Goal: Navigation & Orientation: Find specific page/section

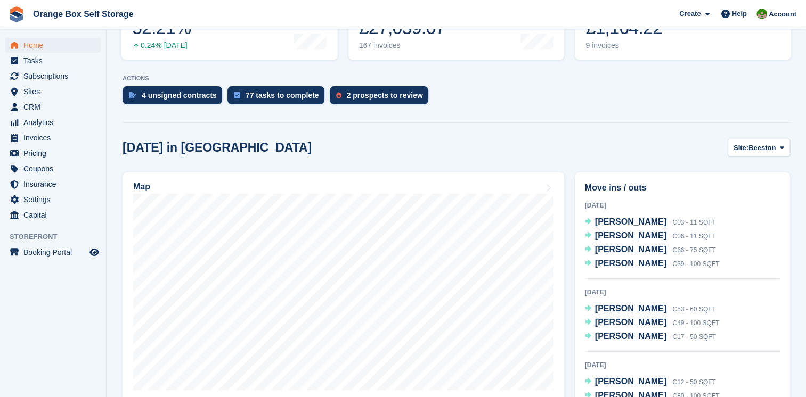
scroll to position [248, 0]
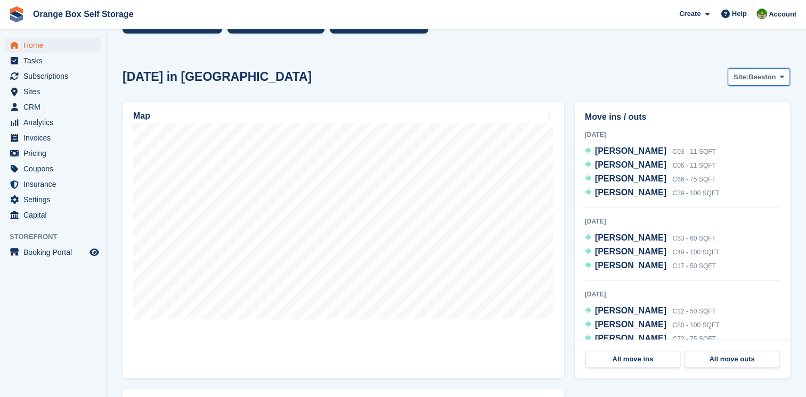
click at [773, 79] on span "Beeston" at bounding box center [761, 77] width 27 height 11
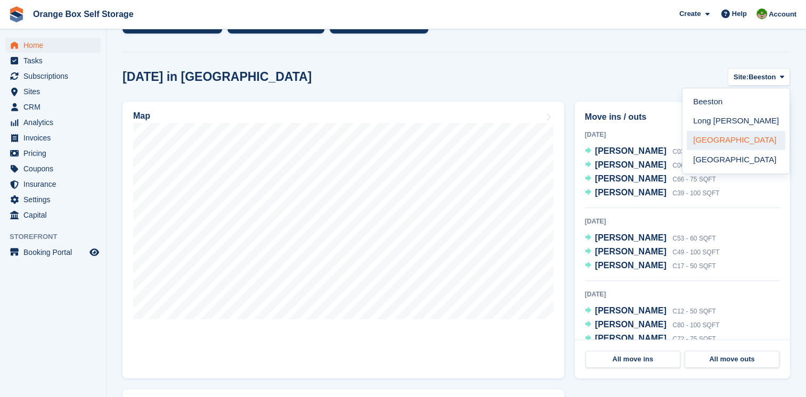
click at [711, 145] on link "[GEOGRAPHIC_DATA]" at bounding box center [735, 140] width 99 height 19
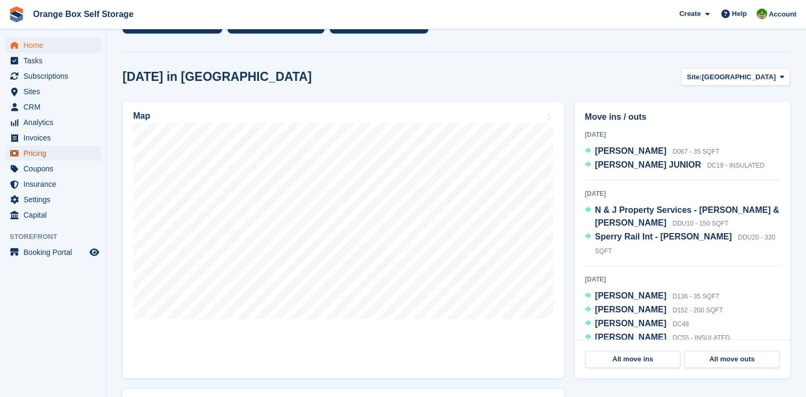
click at [39, 157] on span "Pricing" at bounding box center [55, 153] width 64 height 15
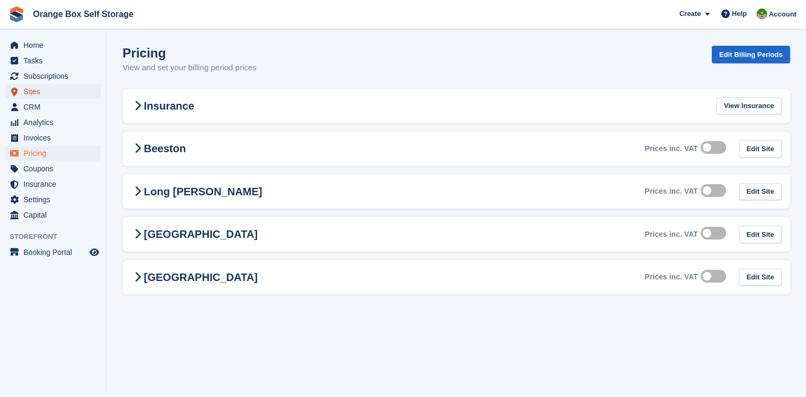
click at [37, 92] on span "Sites" at bounding box center [55, 91] width 64 height 15
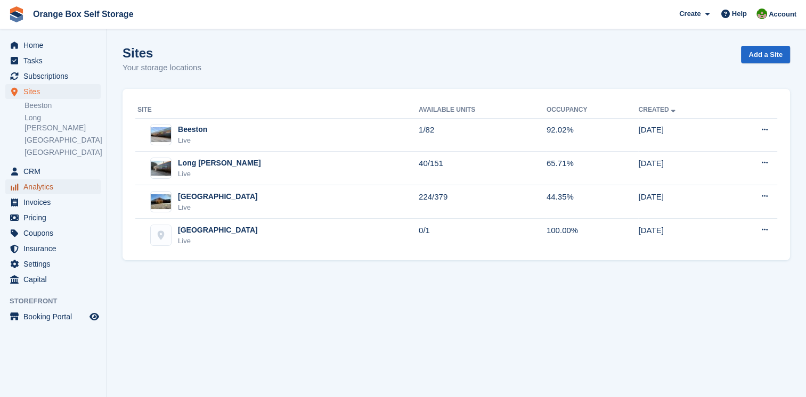
click at [44, 179] on span "Analytics" at bounding box center [55, 186] width 64 height 15
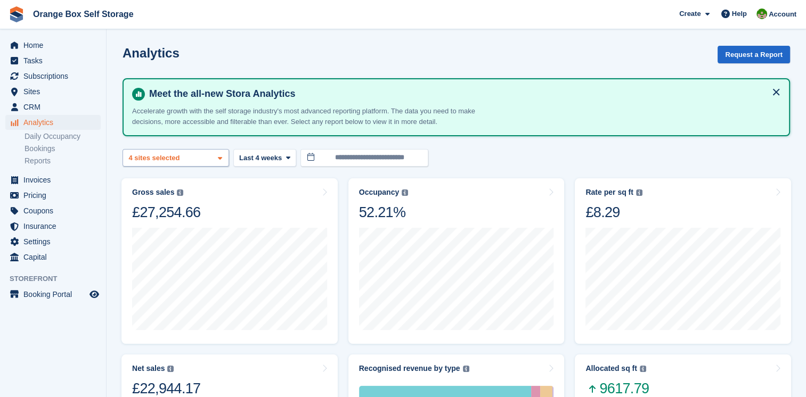
click at [216, 159] on span at bounding box center [220, 158] width 9 height 9
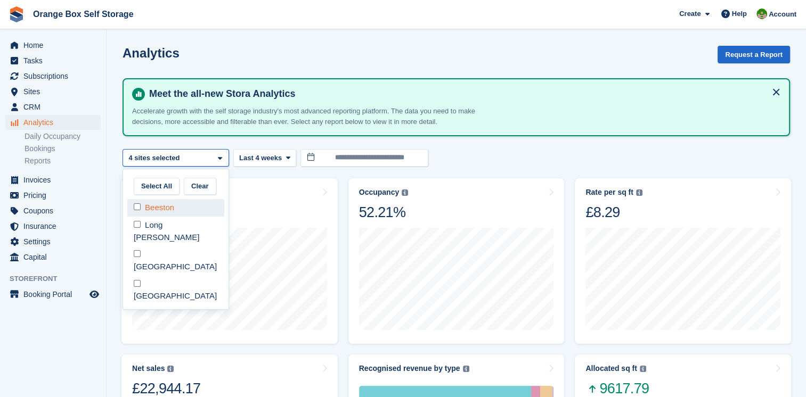
select select "****"
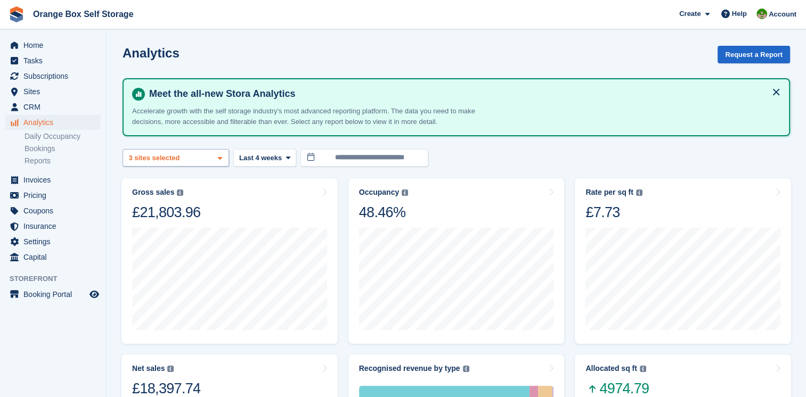
click at [218, 161] on span at bounding box center [220, 158] width 9 height 9
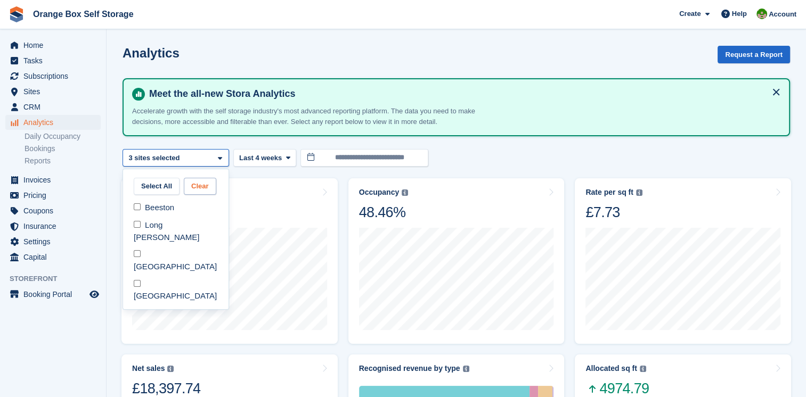
click at [200, 184] on button "Clear" at bounding box center [200, 187] width 32 height 18
select select "****"
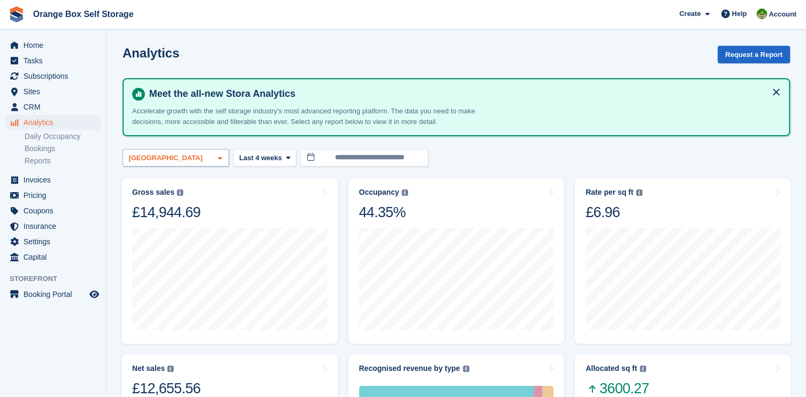
click at [223, 159] on span at bounding box center [220, 158] width 9 height 9
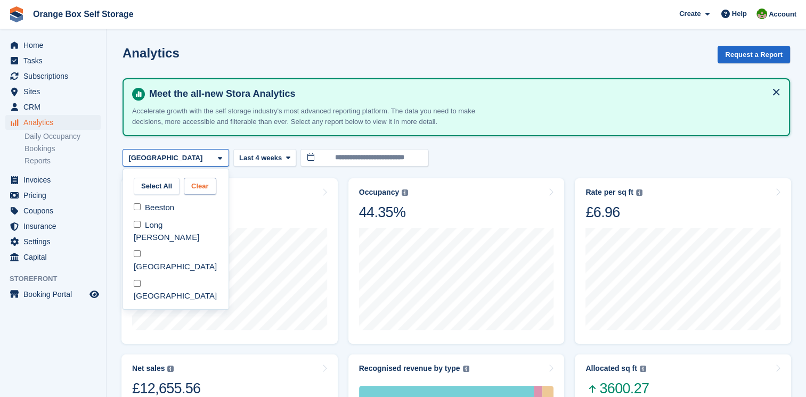
click at [193, 183] on button "Clear" at bounding box center [200, 187] width 32 height 18
select select "****"
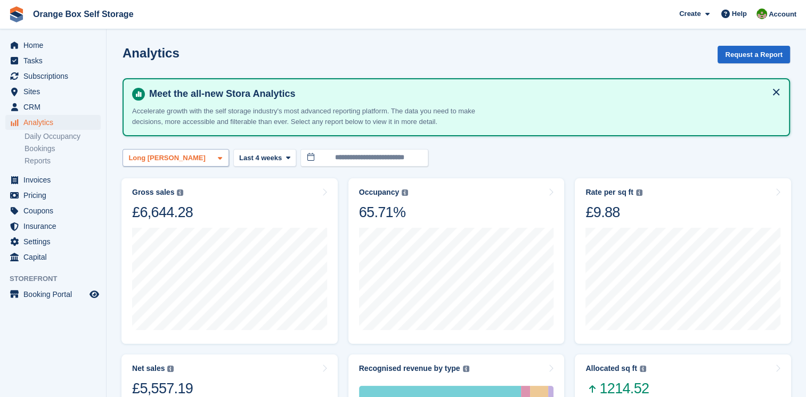
click at [218, 160] on icon at bounding box center [220, 158] width 4 height 7
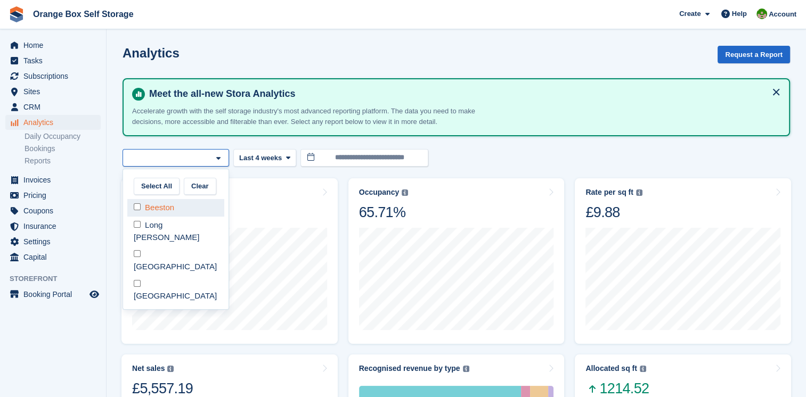
select select "****"
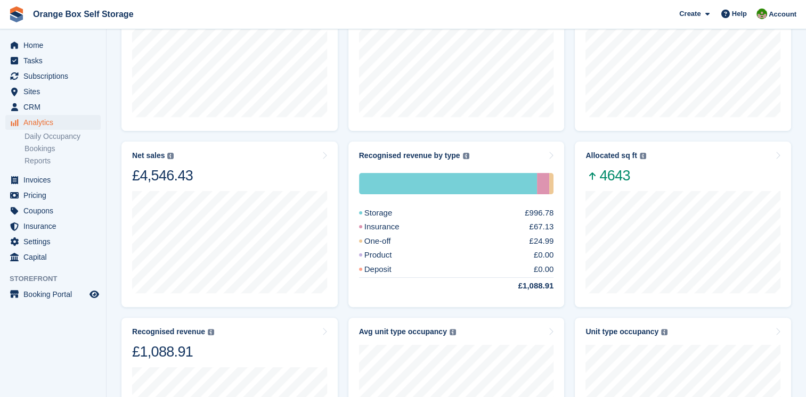
scroll to position [320, 0]
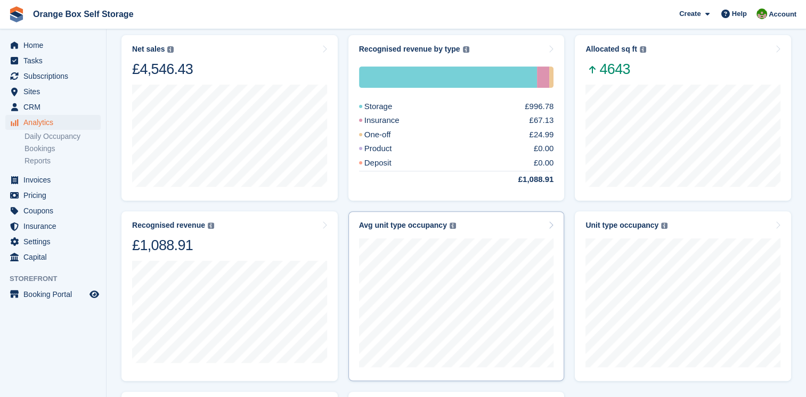
click at [554, 226] on div "Avg unit type occupancy The occupancy areas of your most in use unit types." at bounding box center [456, 296] width 216 height 170
click at [551, 225] on icon at bounding box center [550, 225] width 5 height 9
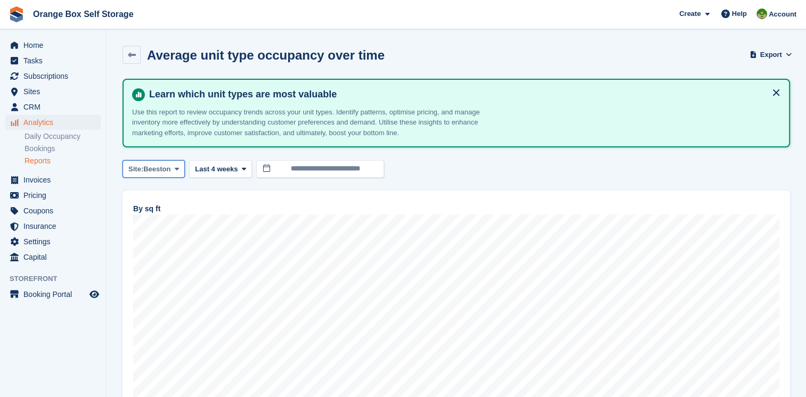
click at [178, 169] on icon at bounding box center [177, 169] width 4 height 7
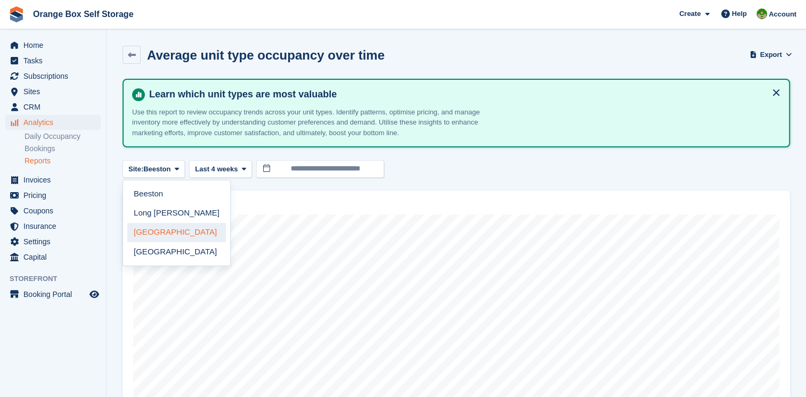
click at [155, 233] on link "[GEOGRAPHIC_DATA]" at bounding box center [176, 232] width 99 height 19
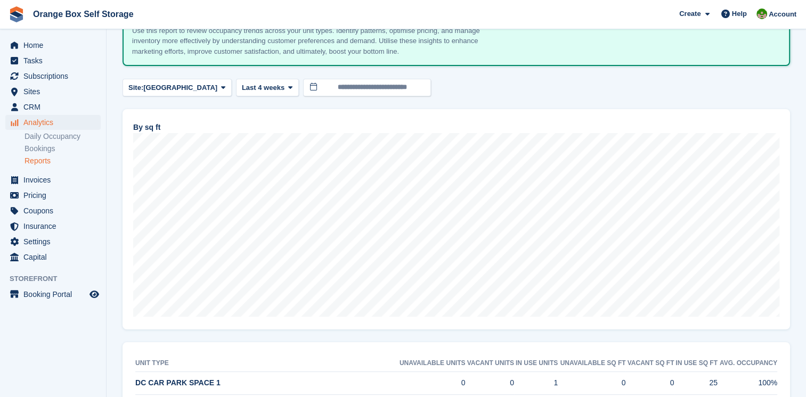
scroll to position [24, 0]
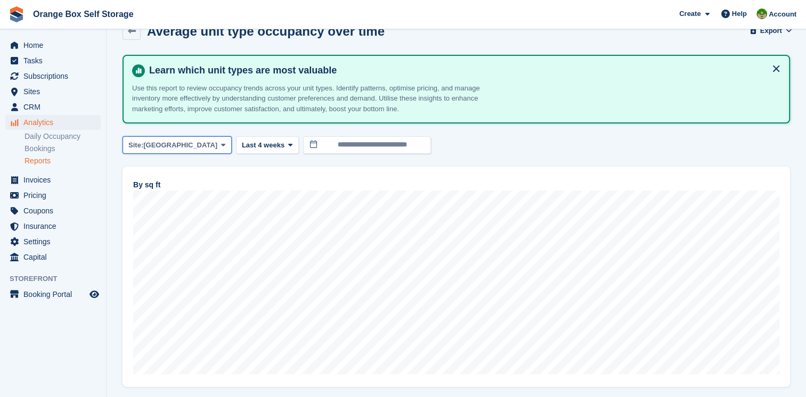
click at [219, 141] on span at bounding box center [223, 145] width 9 height 9
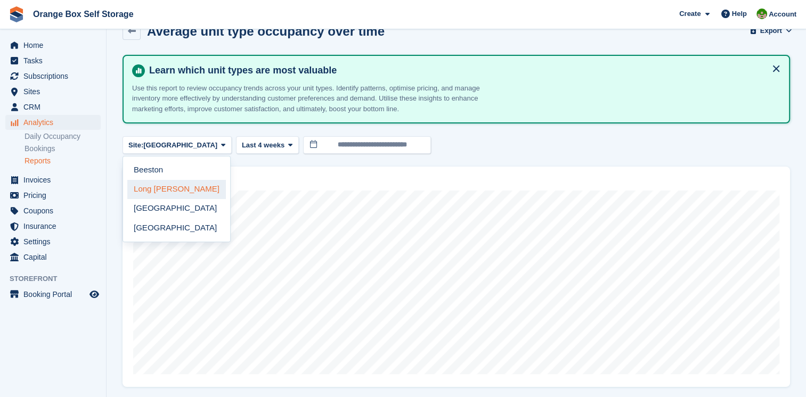
click at [160, 184] on link "Long [PERSON_NAME]" at bounding box center [176, 189] width 99 height 19
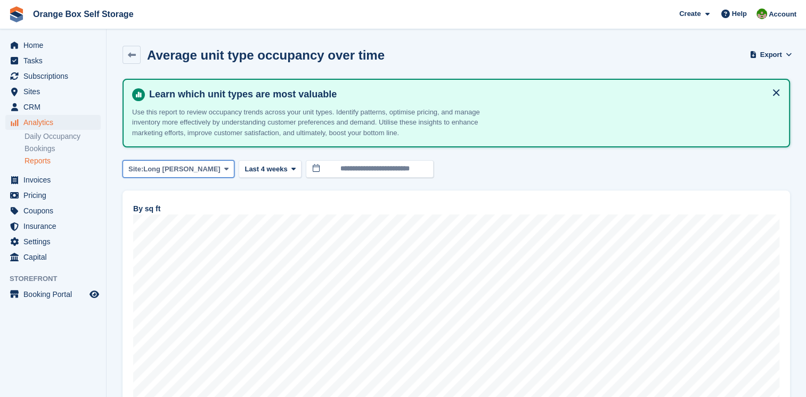
click at [224, 170] on icon at bounding box center [226, 169] width 4 height 7
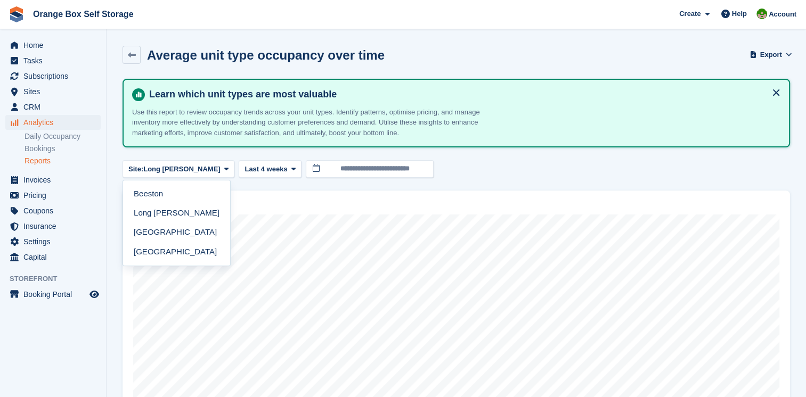
click at [182, 225] on link "[GEOGRAPHIC_DATA]" at bounding box center [176, 232] width 99 height 19
click at [129, 54] on icon at bounding box center [132, 55] width 8 height 8
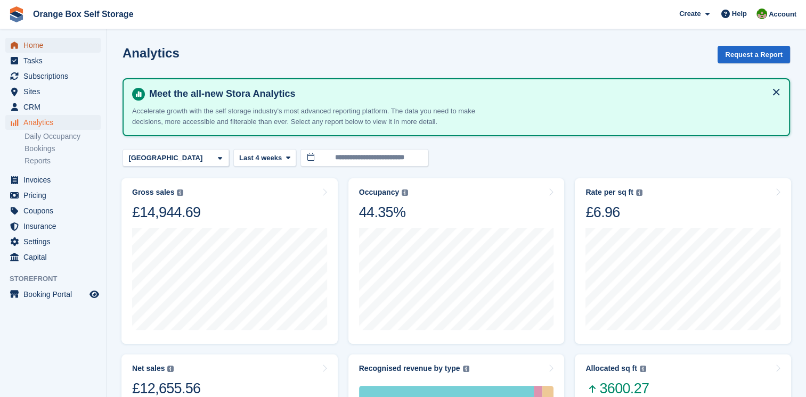
click at [60, 48] on span "Home" at bounding box center [55, 45] width 64 height 15
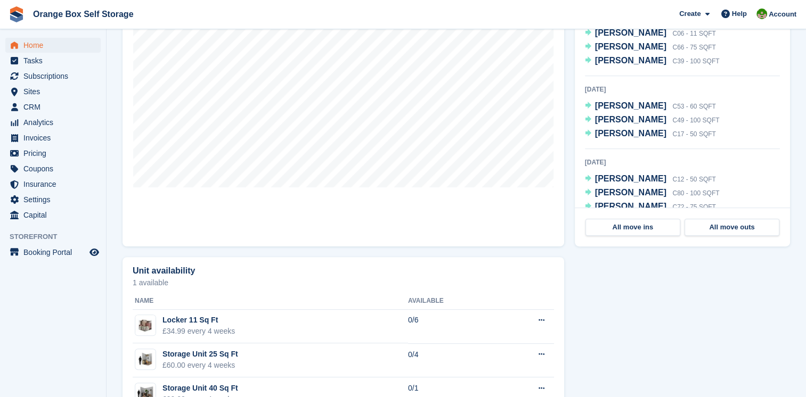
scroll to position [426, 0]
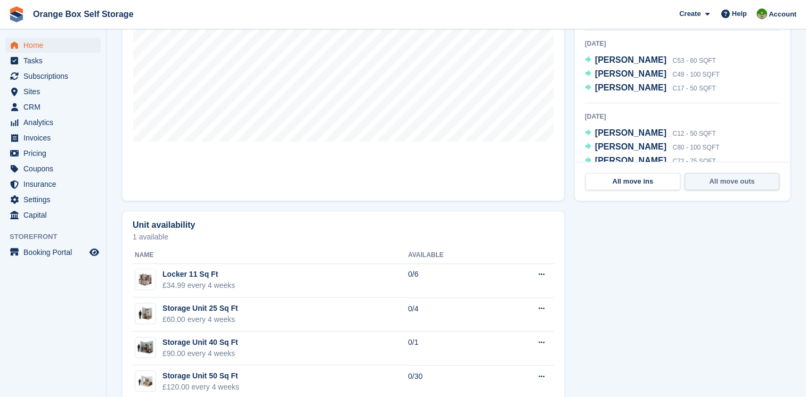
click at [700, 179] on link "All move outs" at bounding box center [731, 181] width 95 height 17
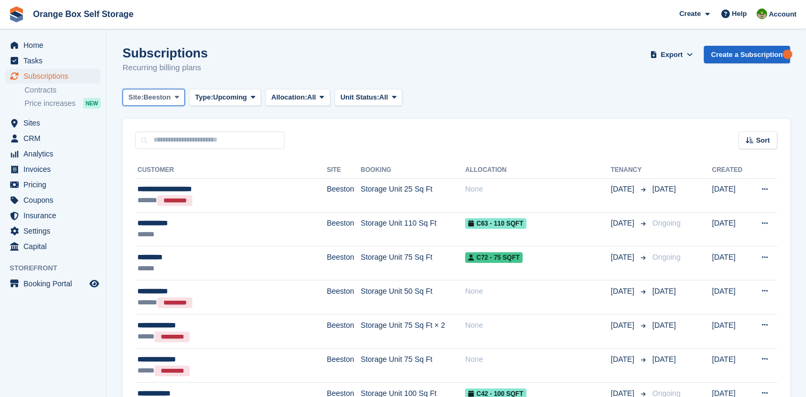
click at [177, 99] on icon at bounding box center [177, 97] width 4 height 7
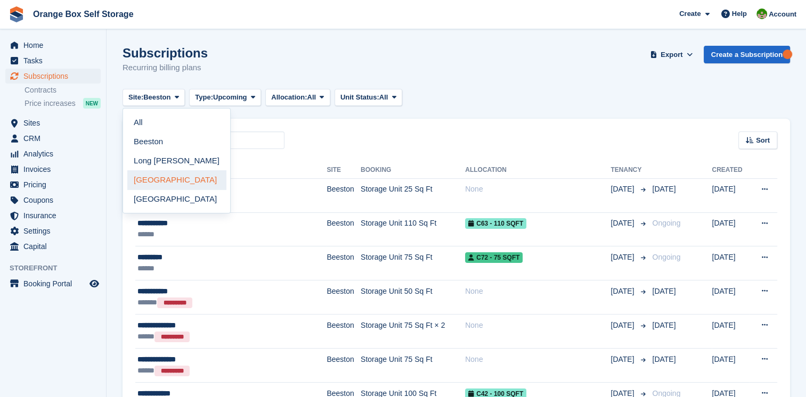
click at [163, 181] on link "[GEOGRAPHIC_DATA]" at bounding box center [176, 179] width 99 height 19
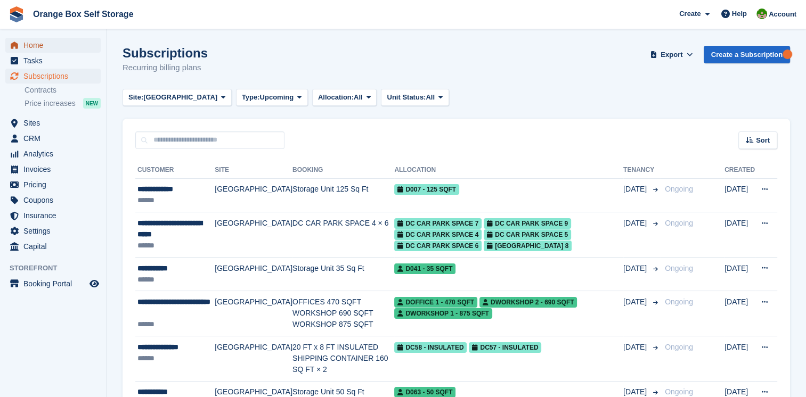
click at [44, 47] on span "Home" at bounding box center [55, 45] width 64 height 15
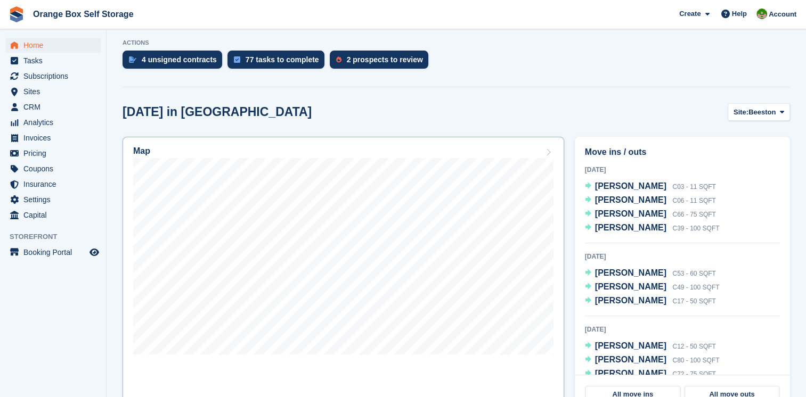
scroll to position [53, 0]
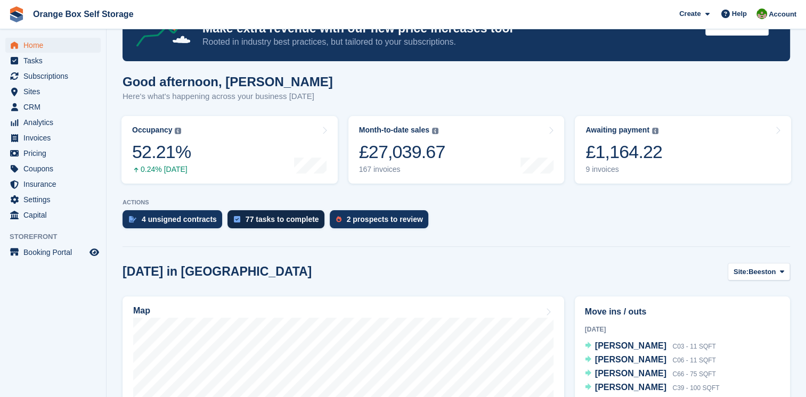
click at [275, 218] on div "77 tasks to complete" at bounding box center [281, 219] width 73 height 9
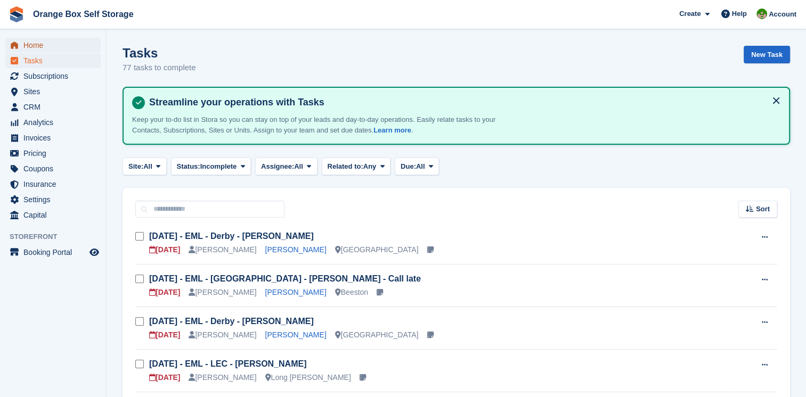
click at [26, 46] on span "Home" at bounding box center [55, 45] width 64 height 15
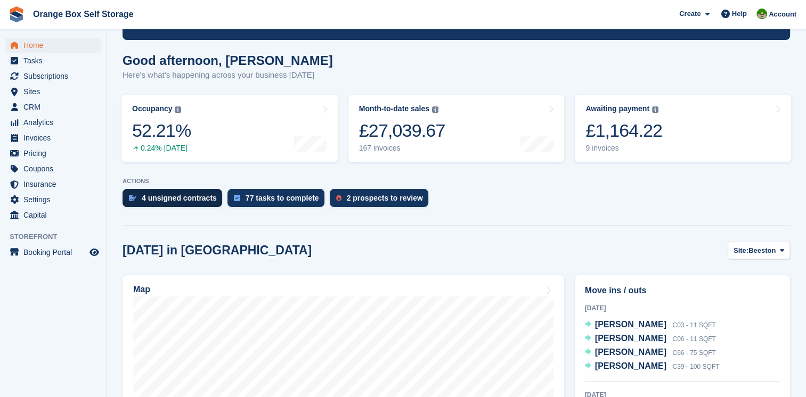
scroll to position [107, 0]
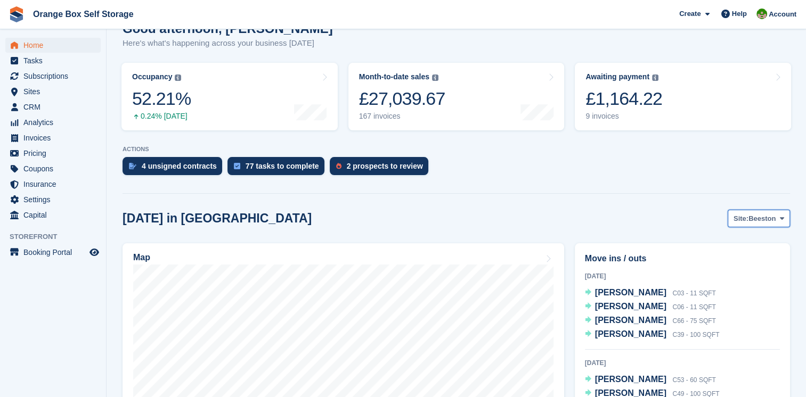
click at [759, 224] on button "Site: Beeston" at bounding box center [758, 219] width 62 height 18
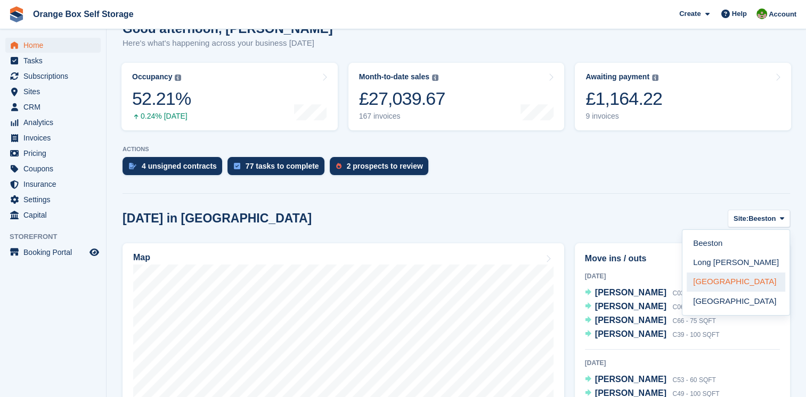
click at [728, 281] on link "[GEOGRAPHIC_DATA]" at bounding box center [735, 282] width 99 height 19
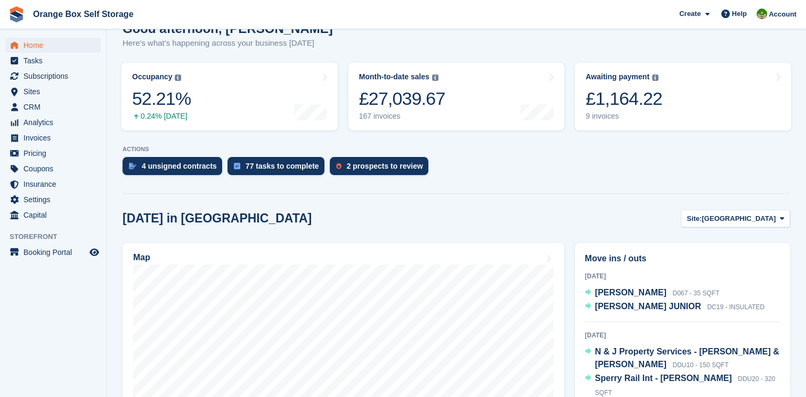
scroll to position [213, 0]
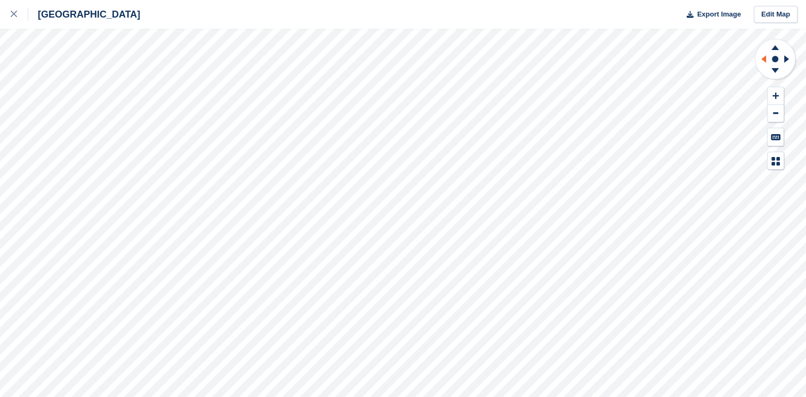
click at [760, 56] on icon at bounding box center [761, 59] width 13 height 28
click at [775, 45] on icon at bounding box center [775, 45] width 28 height 13
click at [775, 93] on icon at bounding box center [775, 95] width 6 height 7
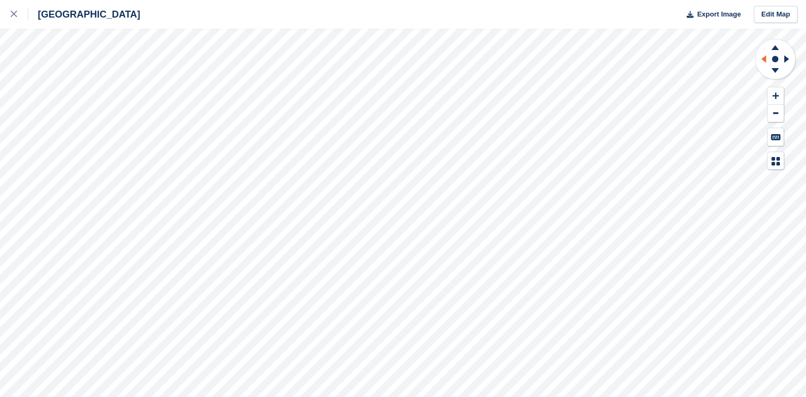
click at [763, 59] on icon at bounding box center [763, 58] width 5 height 7
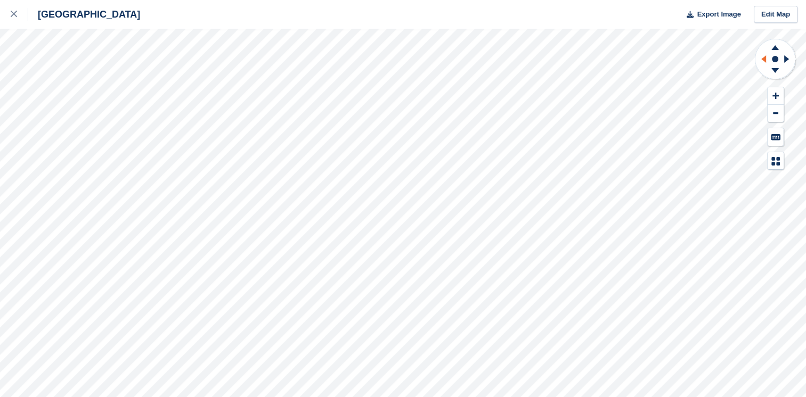
click at [763, 59] on icon at bounding box center [763, 58] width 5 height 7
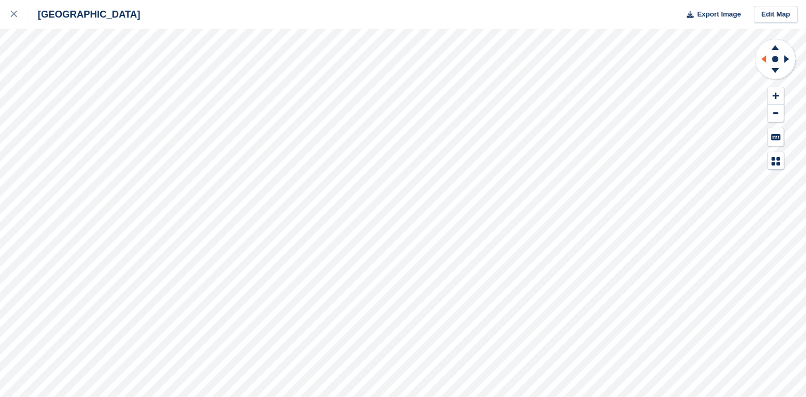
click at [763, 59] on icon at bounding box center [763, 58] width 5 height 7
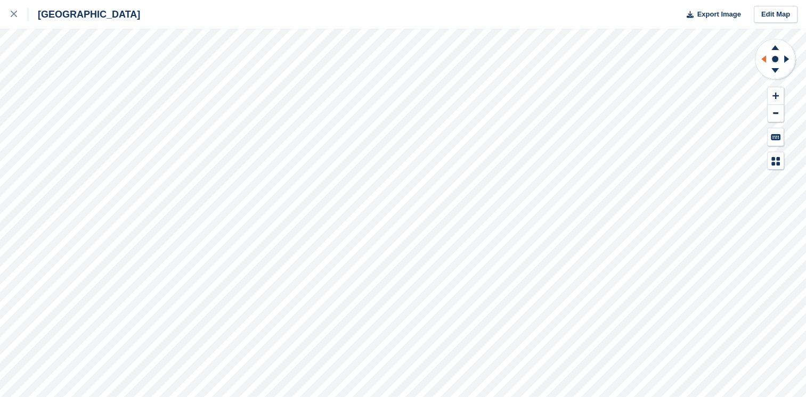
click at [763, 59] on icon at bounding box center [763, 58] width 5 height 7
drag, startPoint x: 763, startPoint y: 59, endPoint x: 773, endPoint y: 95, distance: 37.6
click at [773, 95] on icon at bounding box center [775, 95] width 6 height 7
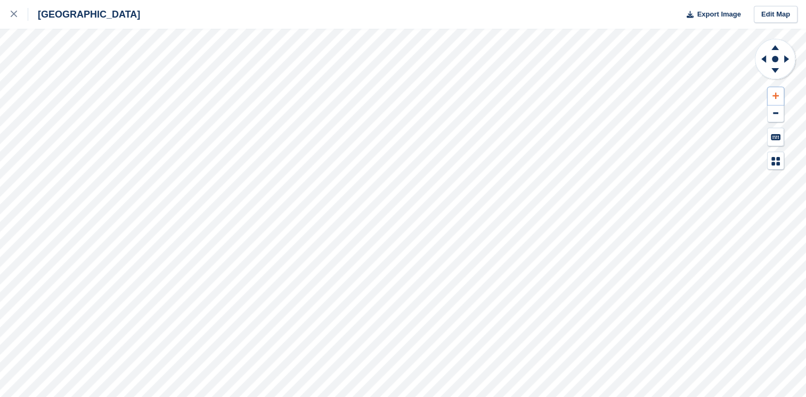
click at [773, 95] on icon at bounding box center [775, 95] width 6 height 7
drag, startPoint x: 773, startPoint y: 95, endPoint x: 766, endPoint y: 59, distance: 36.4
click at [766, 59] on g at bounding box center [761, 59] width 13 height 28
click at [766, 59] on icon at bounding box center [761, 59] width 13 height 28
click at [766, 59] on g at bounding box center [761, 59] width 13 height 28
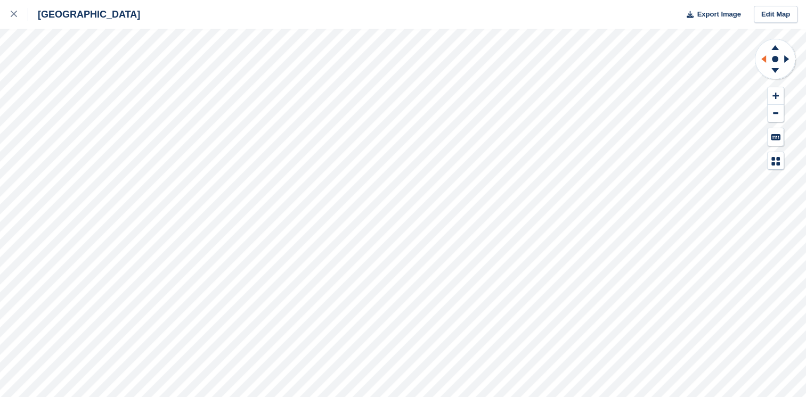
click at [766, 59] on g at bounding box center [761, 59] width 13 height 28
drag, startPoint x: 766, startPoint y: 59, endPoint x: 760, endPoint y: 60, distance: 5.4
click at [760, 60] on icon at bounding box center [761, 59] width 13 height 28
click at [760, 61] on icon at bounding box center [761, 59] width 13 height 28
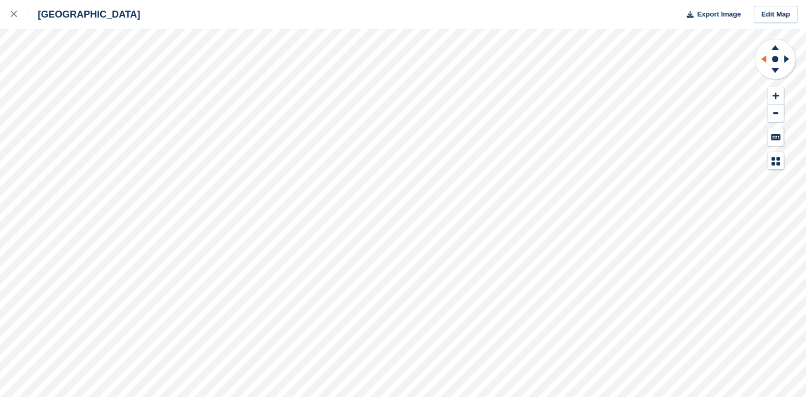
click at [760, 61] on icon at bounding box center [761, 59] width 13 height 28
drag, startPoint x: 760, startPoint y: 61, endPoint x: 773, endPoint y: 93, distance: 34.2
click at [773, 93] on icon at bounding box center [775, 95] width 6 height 7
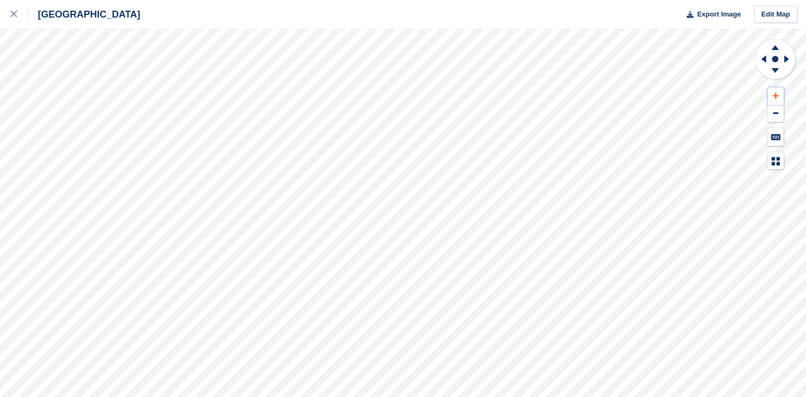
click at [773, 93] on icon at bounding box center [775, 95] width 6 height 7
click at [758, 59] on icon at bounding box center [761, 59] width 13 height 28
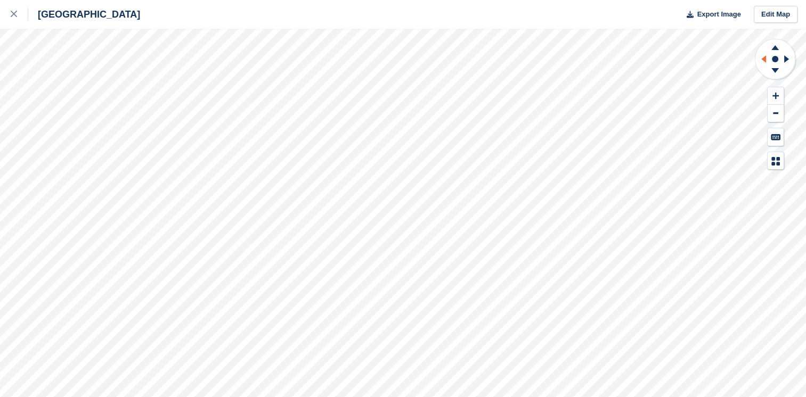
click at [758, 59] on icon at bounding box center [761, 59] width 13 height 28
drag, startPoint x: 758, startPoint y: 59, endPoint x: 774, endPoint y: 94, distance: 37.9
click at [774, 94] on icon at bounding box center [775, 95] width 6 height 7
click at [774, 74] on icon at bounding box center [775, 71] width 28 height 13
click at [774, 45] on icon at bounding box center [775, 45] width 28 height 13
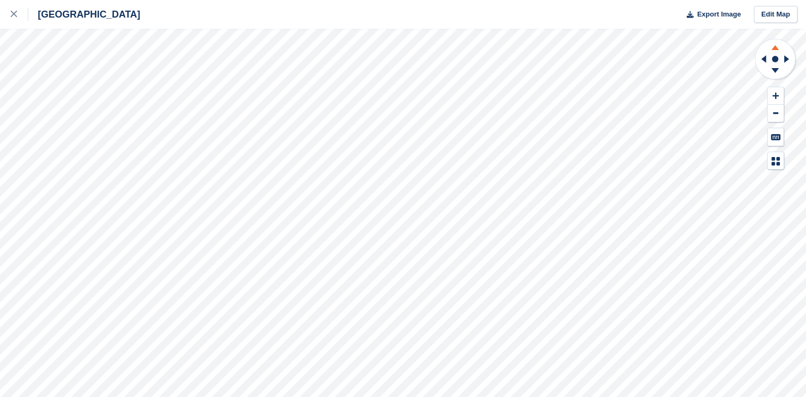
click at [774, 46] on icon at bounding box center [774, 47] width 7 height 5
click at [774, 46] on g at bounding box center [775, 45] width 28 height 13
click at [774, 46] on icon at bounding box center [774, 47] width 7 height 5
click at [774, 46] on g at bounding box center [775, 45] width 28 height 13
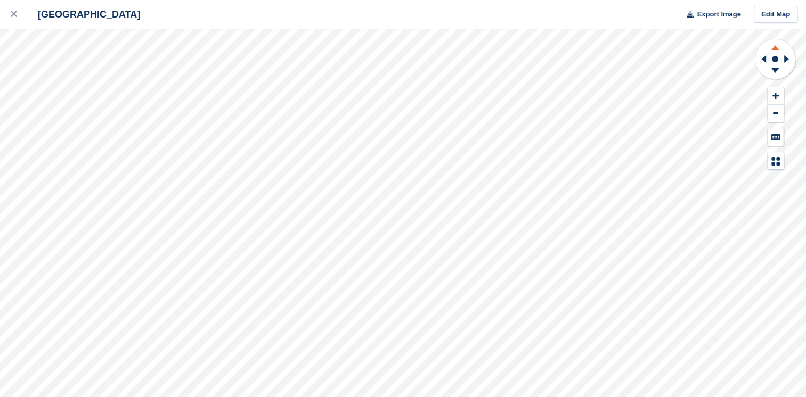
click at [774, 46] on g at bounding box center [775, 45] width 28 height 13
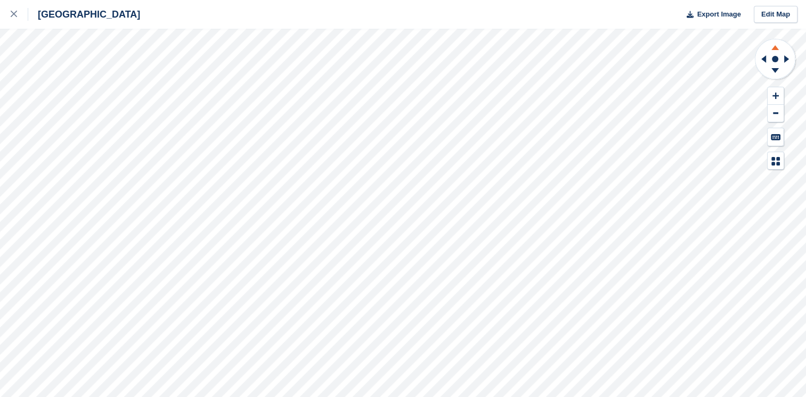
click at [774, 46] on g at bounding box center [775, 45] width 28 height 13
click at [775, 47] on icon at bounding box center [774, 47] width 7 height 5
click at [771, 118] on button at bounding box center [775, 114] width 16 height 18
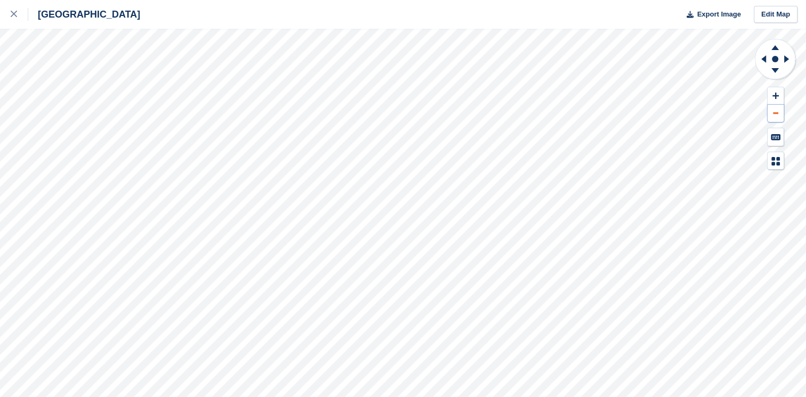
click at [771, 118] on button at bounding box center [775, 114] width 16 height 18
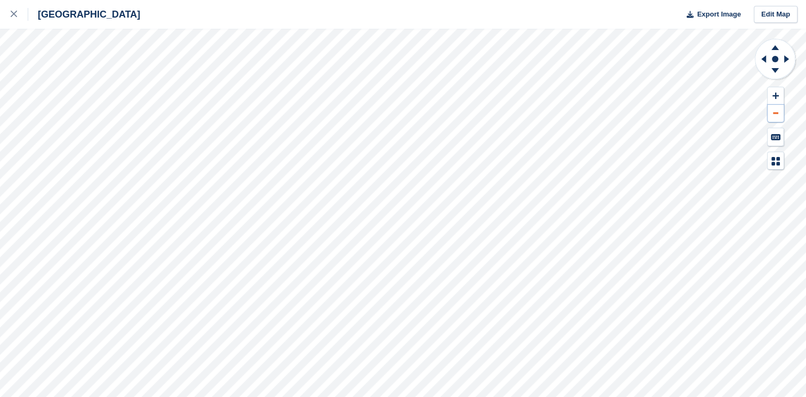
click at [771, 118] on button at bounding box center [775, 114] width 16 height 18
click at [768, 61] on rect at bounding box center [774, 59] width 13 height 13
drag, startPoint x: 15, startPoint y: 16, endPoint x: 20, endPoint y: 23, distance: 8.6
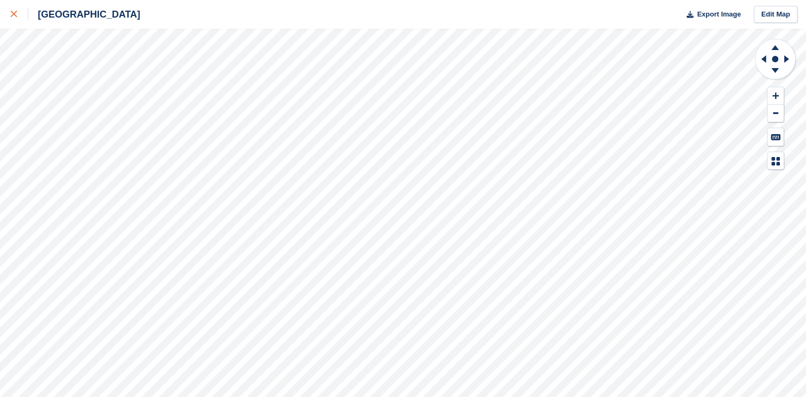
click at [15, 16] on icon at bounding box center [14, 14] width 6 height 6
